Goal: Task Accomplishment & Management: Complete application form

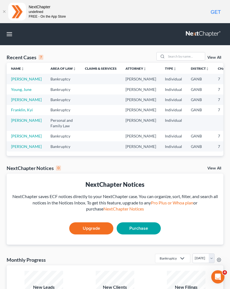
click at [17, 79] on link "[PERSON_NAME]" at bounding box center [26, 79] width 31 height 5
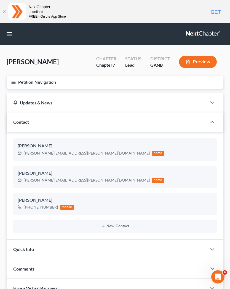
click at [105, 64] on div "Chapter 7" at bounding box center [106, 65] width 20 height 6
click at [16, 87] on button "Petition Navigation" at bounding box center [115, 82] width 216 height 13
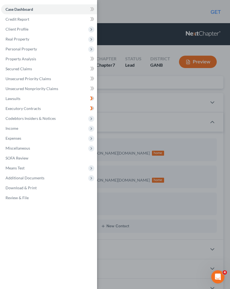
click at [43, 32] on span "Client Profile" at bounding box center [49, 29] width 96 height 10
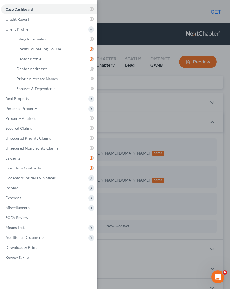
click at [39, 41] on link "Filing Information" at bounding box center [54, 39] width 85 height 10
select select "1"
select select "0"
select select "10"
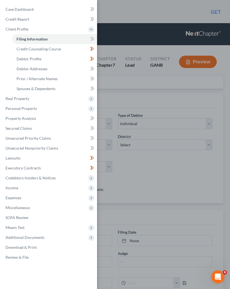
click at [11, 168] on span "Executory Contracts" at bounding box center [23, 167] width 35 height 5
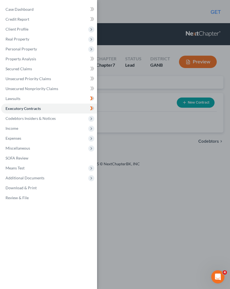
click at [15, 28] on span "Client Profile" at bounding box center [17, 29] width 23 height 5
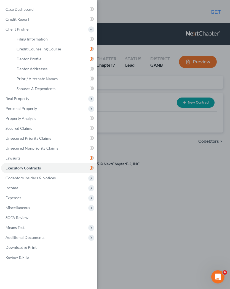
click at [25, 39] on span "Filing Information" at bounding box center [32, 39] width 31 height 5
select select "1"
select select "0"
select select "19"
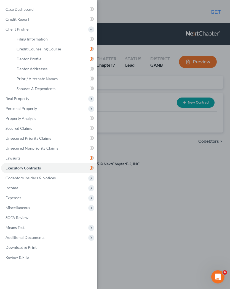
select select "0"
select select "10"
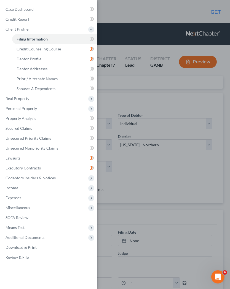
click at [176, 189] on div "Case Dashboard Payments Invoices Payments Payments Credit Report Client Profile" at bounding box center [115, 144] width 230 height 289
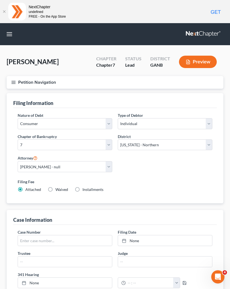
click at [205, 61] on button "Preview" at bounding box center [198, 62] width 38 height 12
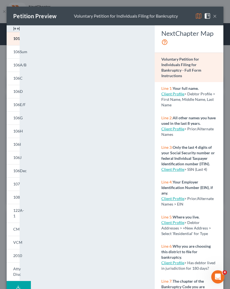
click at [216, 18] on button "×" at bounding box center [215, 16] width 4 height 7
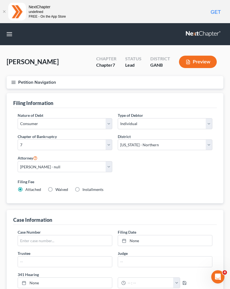
click at [199, 64] on button "Preview" at bounding box center [198, 62] width 38 height 12
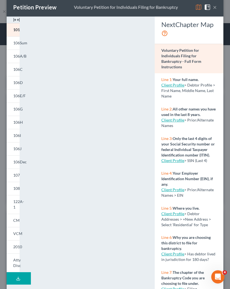
scroll to position [9, 0]
click at [178, 214] on link "Client Profile" at bounding box center [172, 213] width 23 height 5
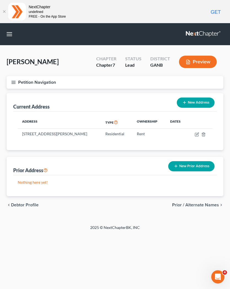
click at [204, 61] on button "Preview" at bounding box center [198, 62] width 38 height 12
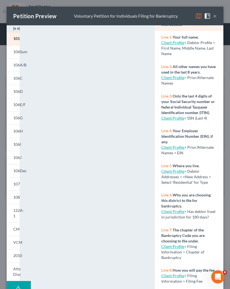
scroll to position [51, 0]
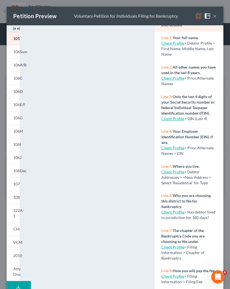
click at [173, 214] on link "Client Profile" at bounding box center [172, 212] width 23 height 5
select select "0"
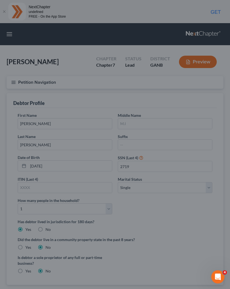
select select "0"
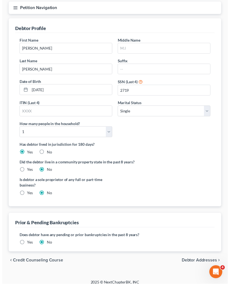
scroll to position [80, 0]
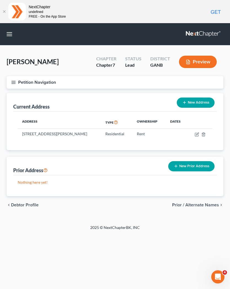
click at [203, 57] on button "Preview" at bounding box center [198, 62] width 38 height 12
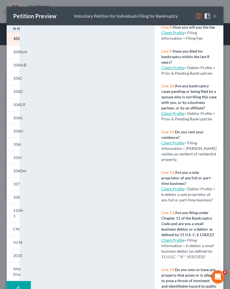
scroll to position [295, 0]
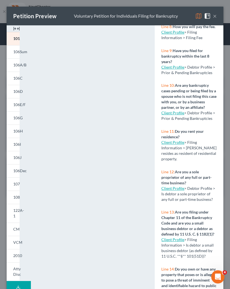
click at [191, 140] on div "Client Profile > Filing Information > Debtor resides as resident of residential…" at bounding box center [188, 151] width 55 height 22
click at [173, 138] on strong "Do you rent your residence?" at bounding box center [182, 134] width 42 height 10
click at [173, 144] on link "Client Profile" at bounding box center [172, 142] width 23 height 5
select select "1"
select select "0"
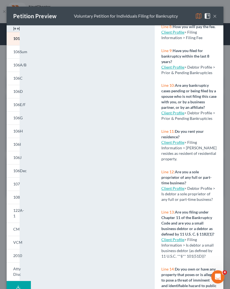
select select "0"
select select "19"
select select "0"
select select "10"
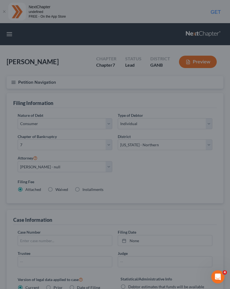
select select "1"
select select "0"
select select "19"
select select "0"
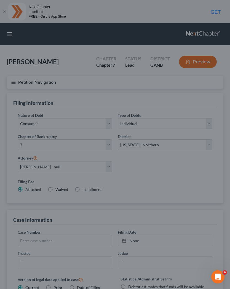
select select "10"
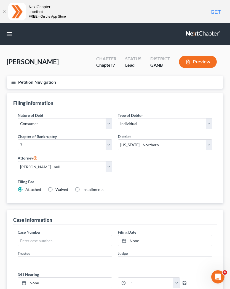
click at [204, 66] on button "Preview" at bounding box center [198, 62] width 38 height 12
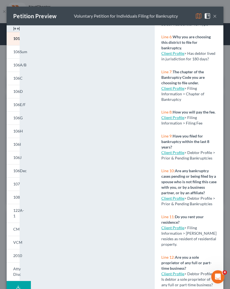
scroll to position [210, 0]
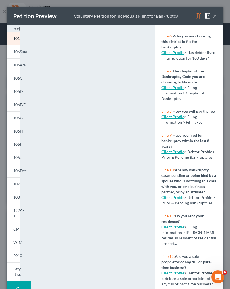
click at [179, 228] on link "Client Profile" at bounding box center [172, 226] width 23 height 5
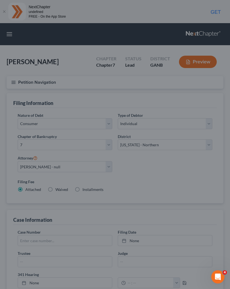
select select "1"
select select "0"
select select "19"
select select "0"
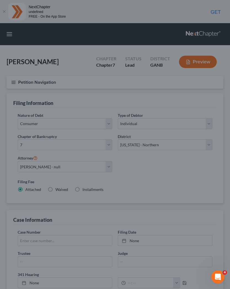
select select "10"
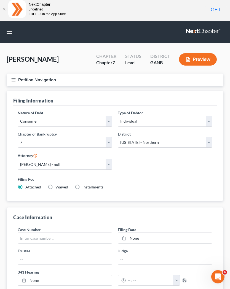
scroll to position [0, 0]
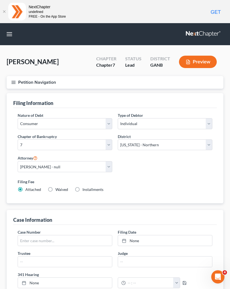
click at [55, 191] on label "Waived Waived" at bounding box center [61, 190] width 13 height 6
click at [58, 190] on input "Waived Waived" at bounding box center [60, 189] width 4 height 4
radio input "true"
radio input "false"
click at [203, 62] on button "Preview" at bounding box center [198, 62] width 38 height 12
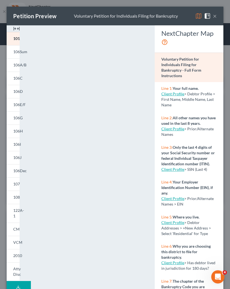
click at [178, 222] on link "Client Profile" at bounding box center [172, 222] width 23 height 5
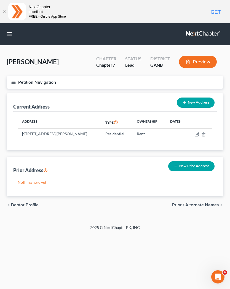
click at [205, 64] on button "Preview" at bounding box center [198, 62] width 38 height 12
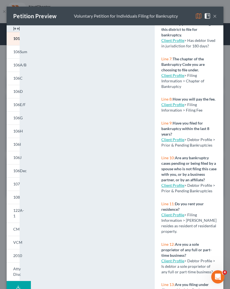
scroll to position [224, 0]
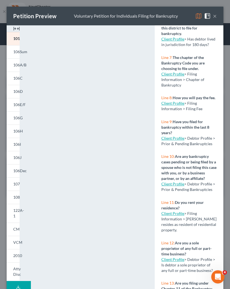
click at [177, 206] on strong "Do you rent your residence?" at bounding box center [182, 205] width 42 height 10
click at [176, 215] on link "Client Profile" at bounding box center [172, 213] width 23 height 5
select select "1"
select select "0"
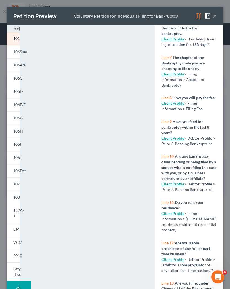
select select "19"
select select "0"
select select "10"
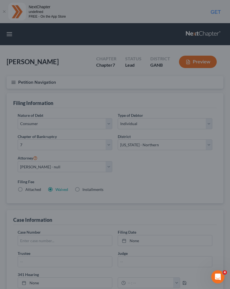
select select "1"
select select "0"
select select "19"
select select "0"
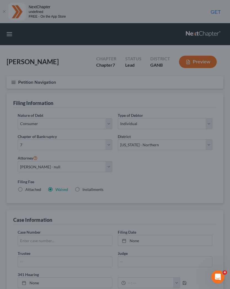
select select "10"
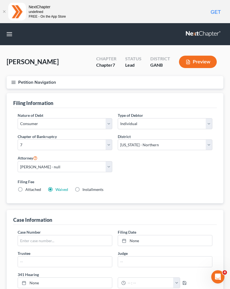
click at [17, 84] on button "Petition Navigation" at bounding box center [115, 82] width 216 height 13
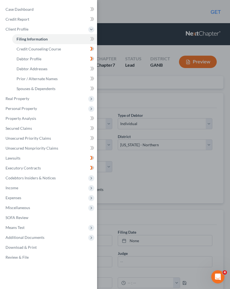
click at [23, 128] on span "Secured Claims" at bounding box center [19, 128] width 26 height 5
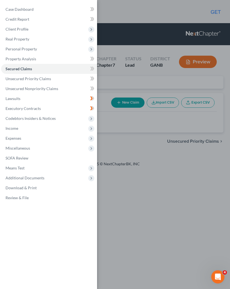
click at [175, 177] on div "Case Dashboard Payments Invoices Payments Payments Credit Report Client Profile" at bounding box center [115, 144] width 230 height 289
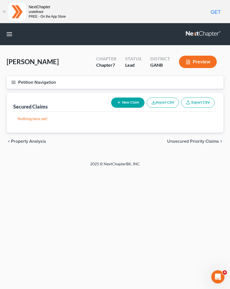
select select "1"
select select "0"
select select "19"
select select "0"
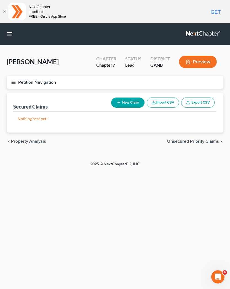
select select "10"
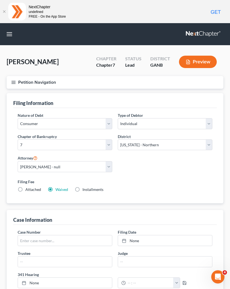
click at [202, 63] on button "Preview" at bounding box center [198, 62] width 38 height 12
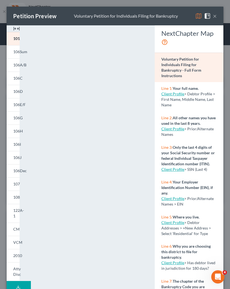
click at [17, 103] on span "106E/F" at bounding box center [19, 104] width 12 height 5
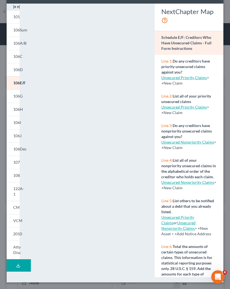
scroll to position [22, 0]
click at [195, 143] on link "Unsecured Nonpriority Claims" at bounding box center [187, 142] width 53 height 5
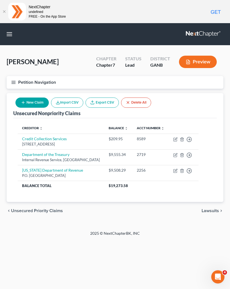
click at [108, 99] on link "Export CSV" at bounding box center [101, 102] width 33 height 10
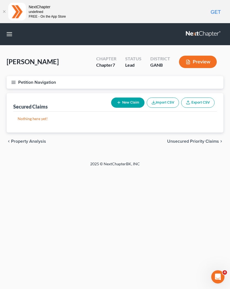
select select "1"
select select "0"
select select "19"
select select "0"
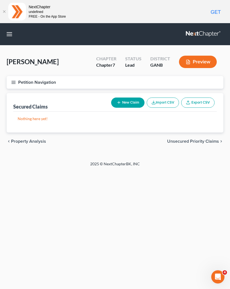
select select "10"
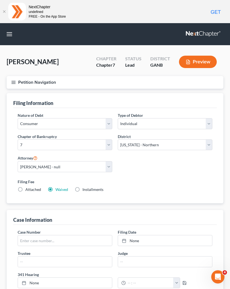
click at [11, 36] on button "button" at bounding box center [9, 34] width 10 height 10
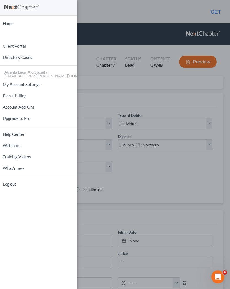
click at [103, 243] on div "Home New Case Client Portal Directory Cases Atlanta Legal Aid Society [EMAIL_AD…" at bounding box center [115, 144] width 230 height 289
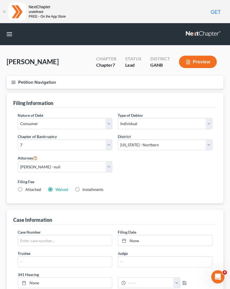
click at [17, 82] on button "Petition Navigation" at bounding box center [115, 82] width 216 height 13
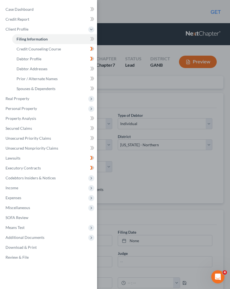
click at [40, 159] on link "Lawsuits" at bounding box center [49, 158] width 96 height 10
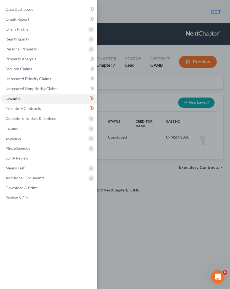
click at [172, 251] on div "Case Dashboard Payments Invoices Payments Payments Credit Report Client Profile" at bounding box center [115, 144] width 230 height 289
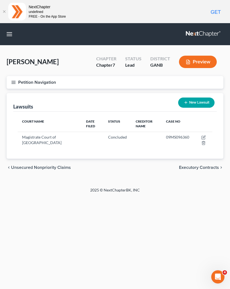
click at [3, 179] on div "[PERSON_NAME] Upgraded Chapter Chapter 7 Status Lead District GANB Preview Peti…" at bounding box center [115, 116] width 230 height 142
select select "1"
select select "0"
select select "19"
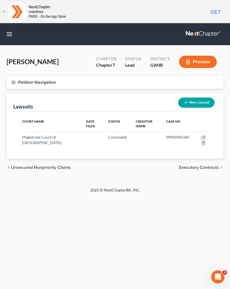
select select "0"
select select "10"
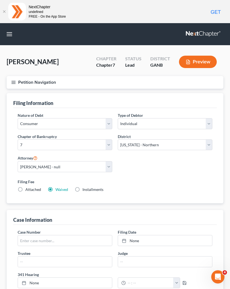
click at [12, 80] on icon "button" at bounding box center [13, 82] width 5 height 5
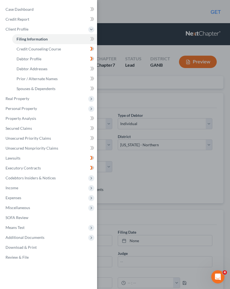
click at [13, 251] on link "Download & Print" at bounding box center [49, 247] width 96 height 10
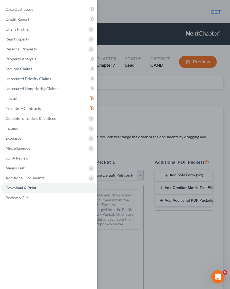
click at [150, 257] on div "Case Dashboard Payments Invoices Payments Payments Credit Report Client Profile" at bounding box center [115, 144] width 230 height 289
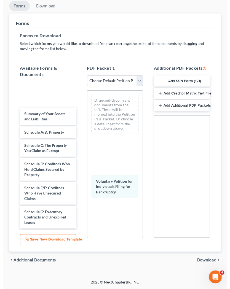
scroll to position [94, 0]
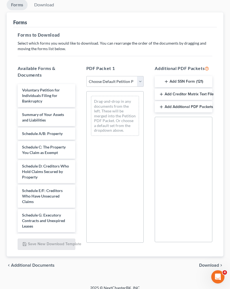
click at [26, 85] on div "Voluntary Petition for Individuals Filing for Bankruptcy" at bounding box center [47, 95] width 58 height 23
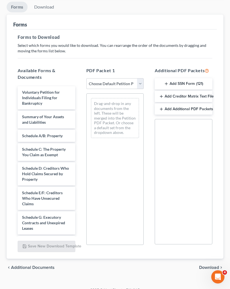
scroll to position [99, 0]
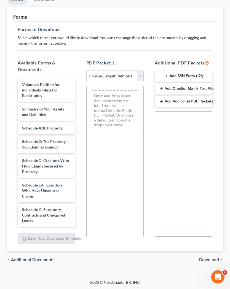
select select "1"
select select "0"
select select "19"
select select "0"
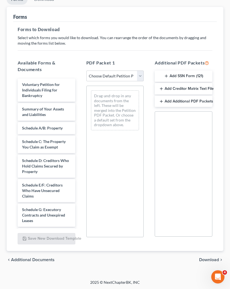
select select "10"
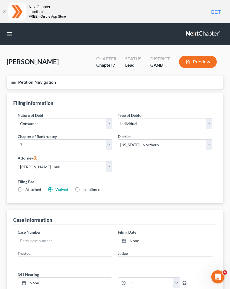
click at [17, 81] on button "Petition Navigation" at bounding box center [115, 82] width 216 height 13
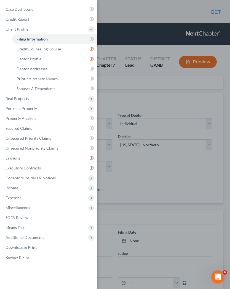
click at [87, 168] on link "Executory Contracts" at bounding box center [49, 168] width 96 height 10
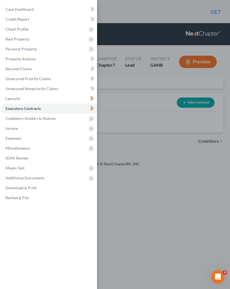
click at [146, 225] on div "Case Dashboard Payments Invoices Payments Payments Credit Report Client Profile" at bounding box center [115, 144] width 230 height 289
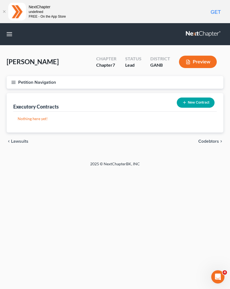
click at [12, 35] on button "button" at bounding box center [9, 34] width 10 height 10
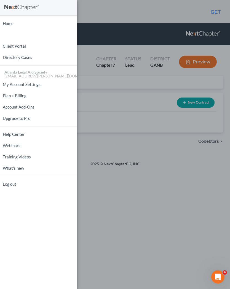
click at [128, 228] on div "Home New Case Client Portal Directory Cases Atlanta Legal Aid Society [EMAIL_AD…" at bounding box center [115, 144] width 230 height 289
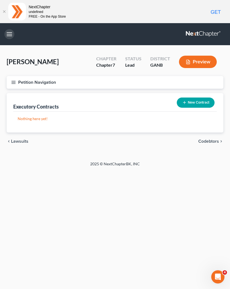
select select "1"
select select "0"
select select "19"
select select "0"
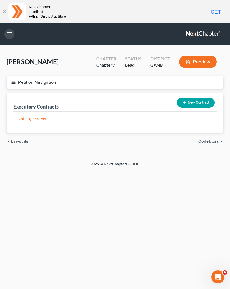
select select "10"
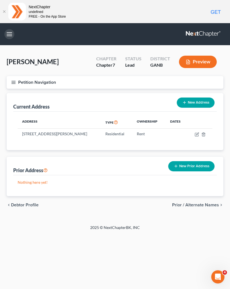
select select "1"
select select "0"
select select "19"
select select "0"
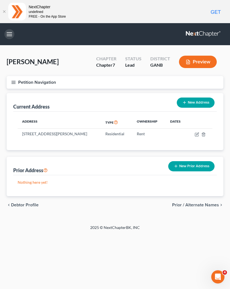
select select "10"
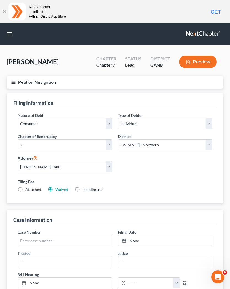
click at [18, 83] on button "Petition Navigation" at bounding box center [115, 82] width 216 height 13
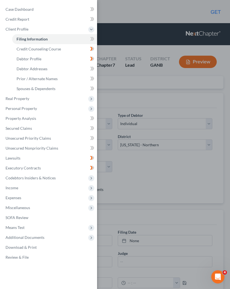
click at [49, 152] on link "Unsecured Nonpriority Claims" at bounding box center [49, 148] width 96 height 10
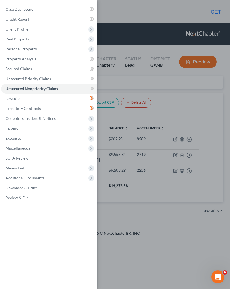
click at [181, 235] on div "Case Dashboard Payments Invoices Payments Payments Credit Report Client Profile" at bounding box center [115, 144] width 230 height 289
